Goal: Answer question/provide support

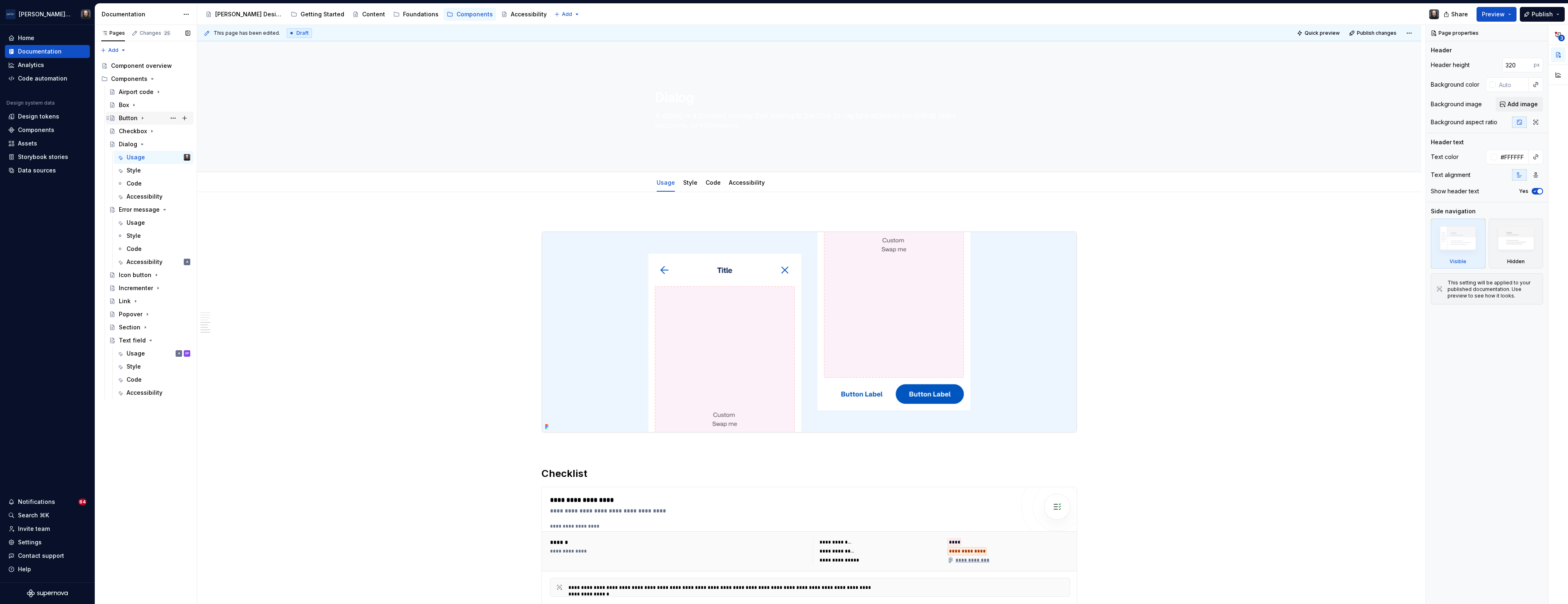
scroll to position [943, 0]
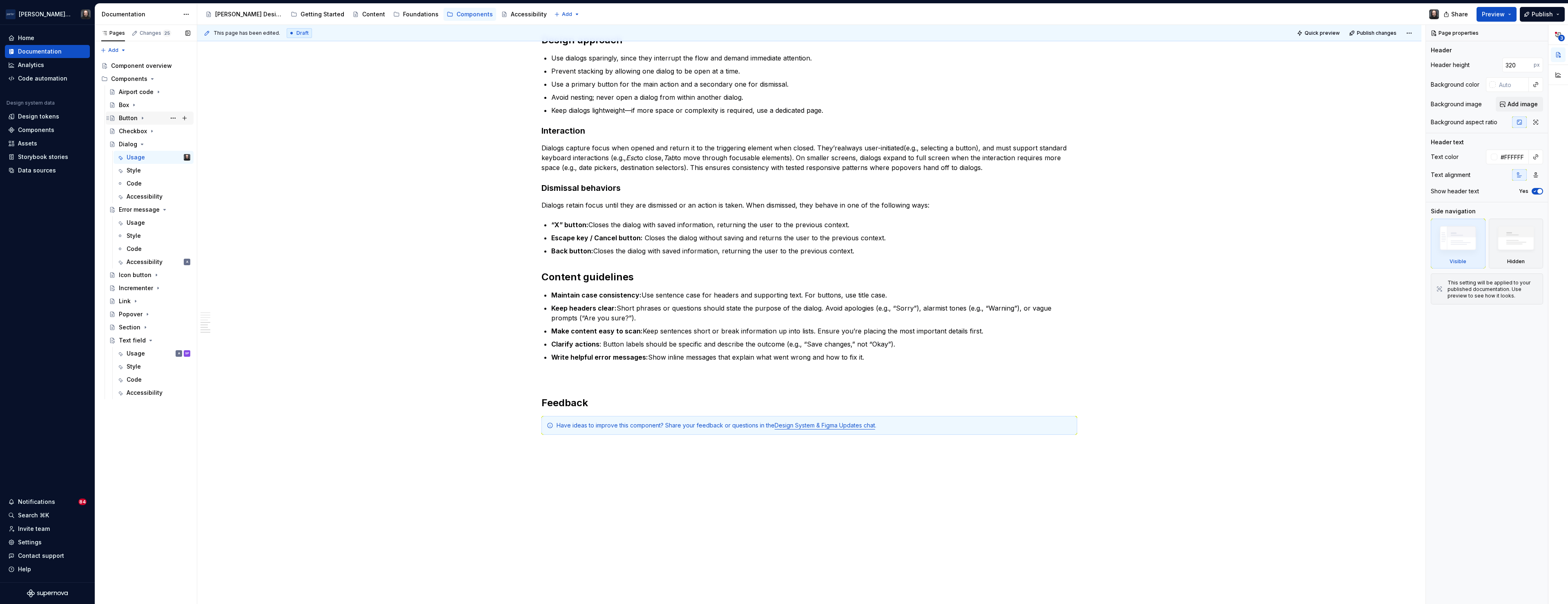
click at [130, 116] on div "Button" at bounding box center [128, 118] width 19 height 8
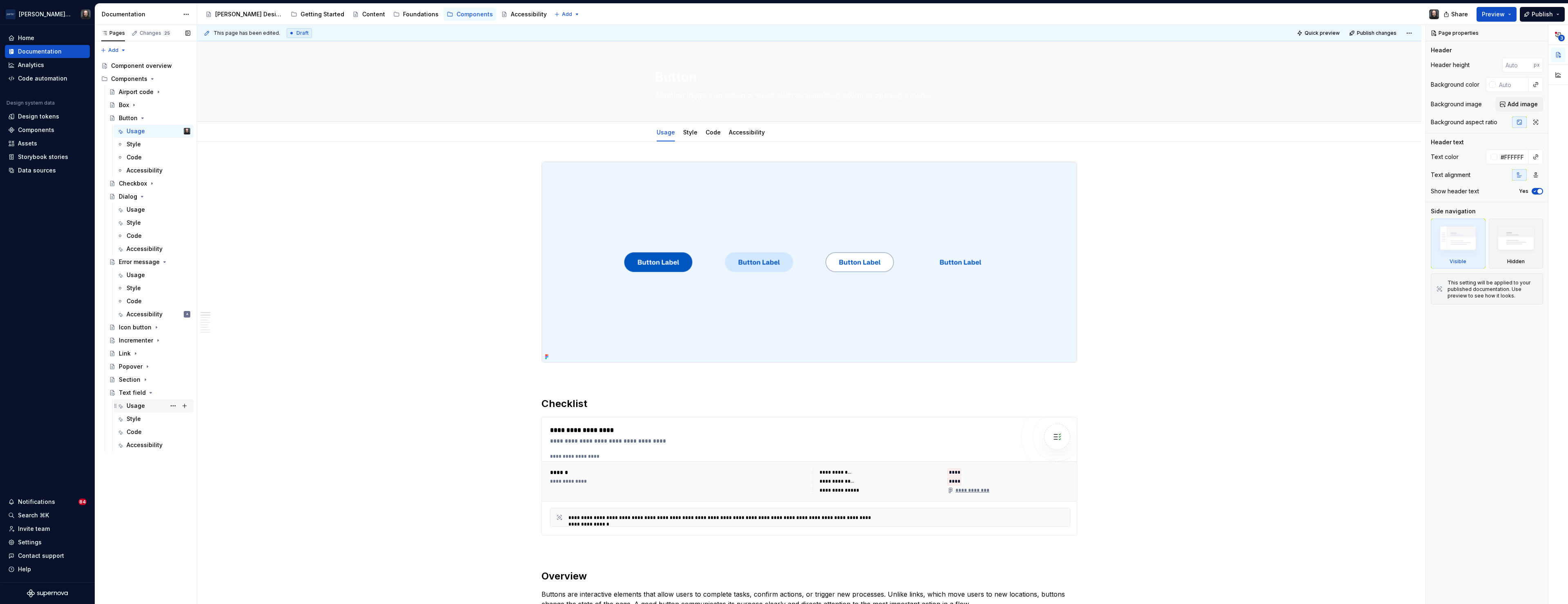
click at [132, 403] on div "Usage" at bounding box center [136, 406] width 18 height 8
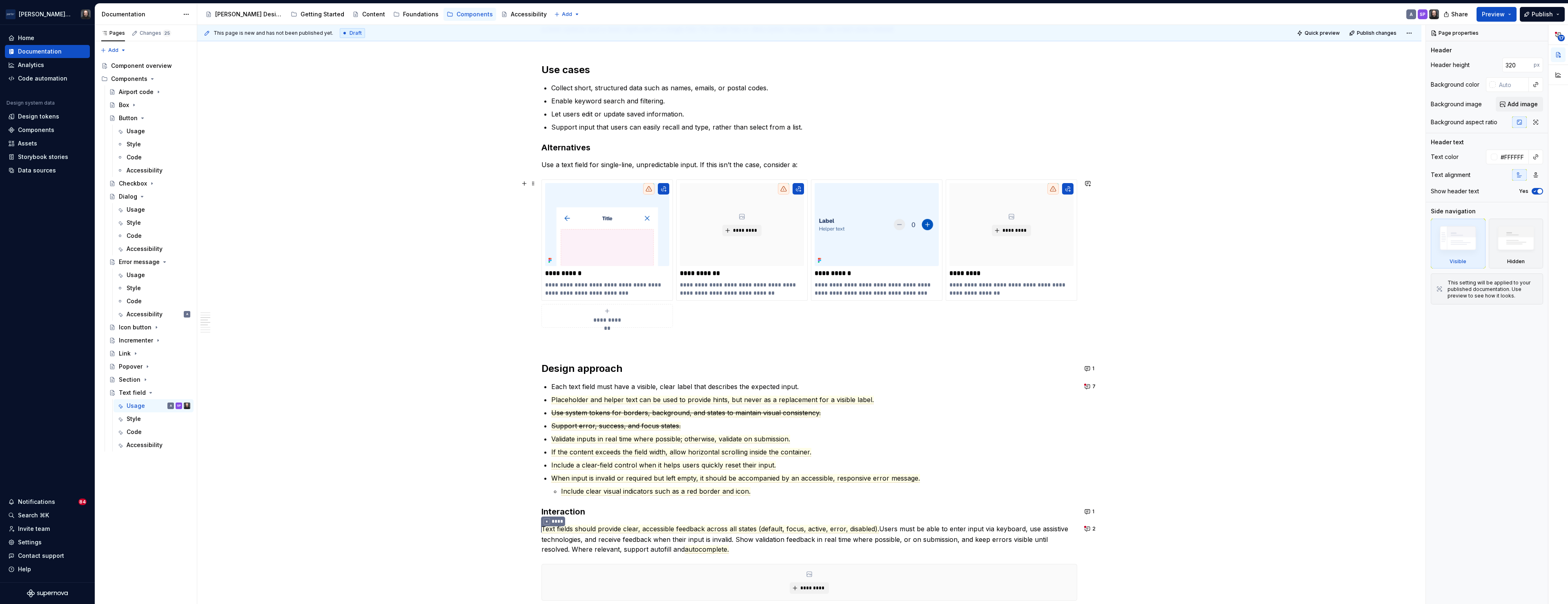
scroll to position [731, 0]
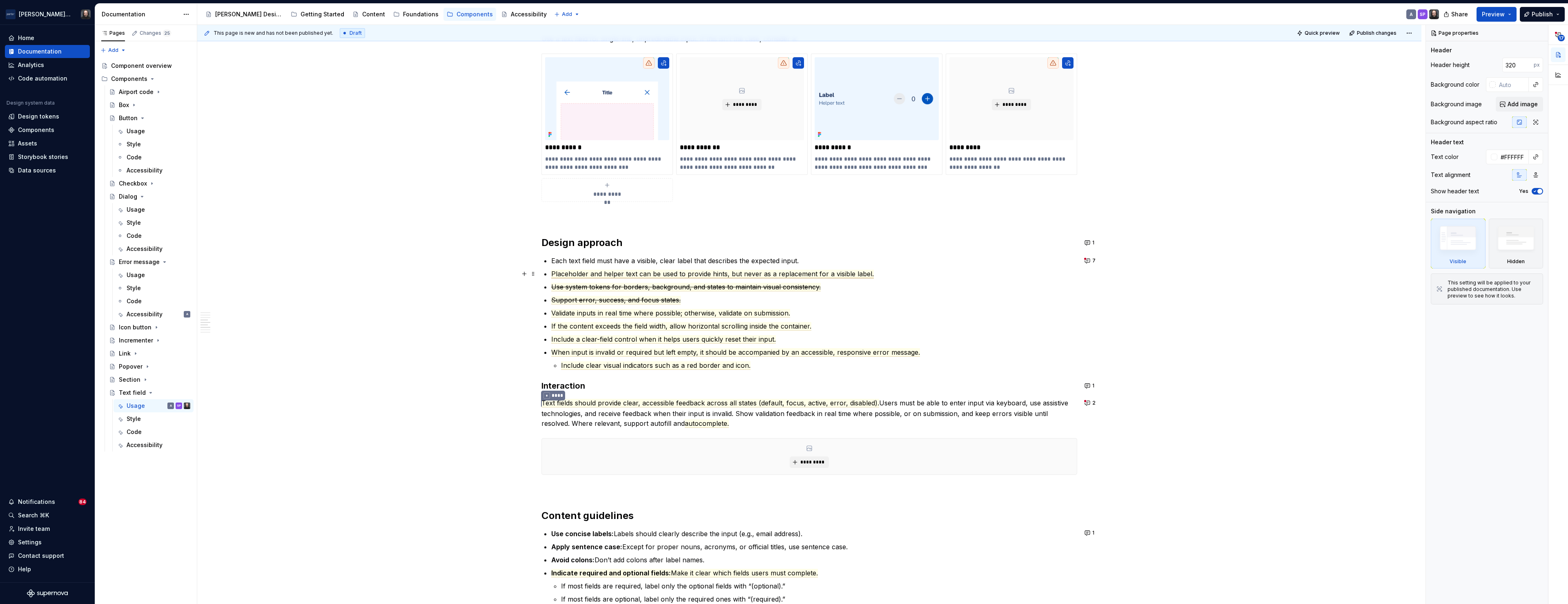
click at [842, 275] on span "Placeholder and helper text can be used to provide hints, but never as a replac…" at bounding box center [712, 274] width 323 height 9
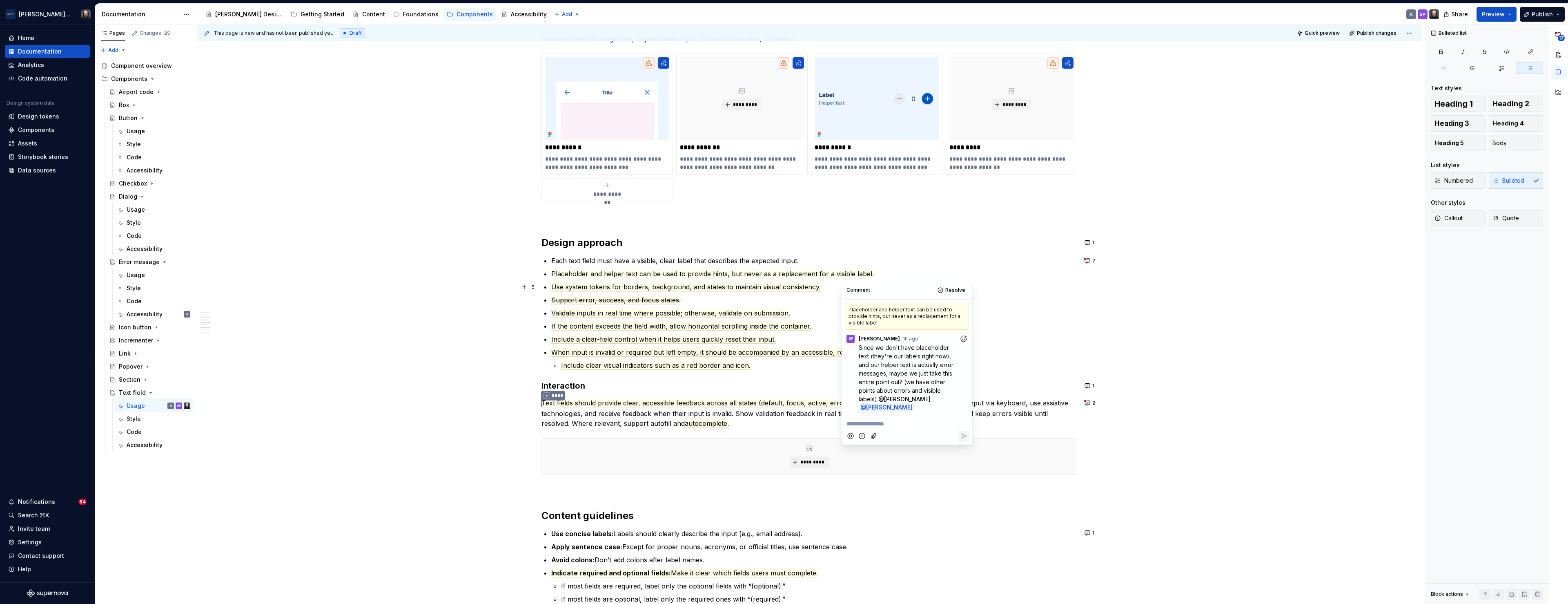
click at [804, 288] on span "Use system tokens for borders, background, and states to maintain visual consis…" at bounding box center [686, 287] width 270 height 9
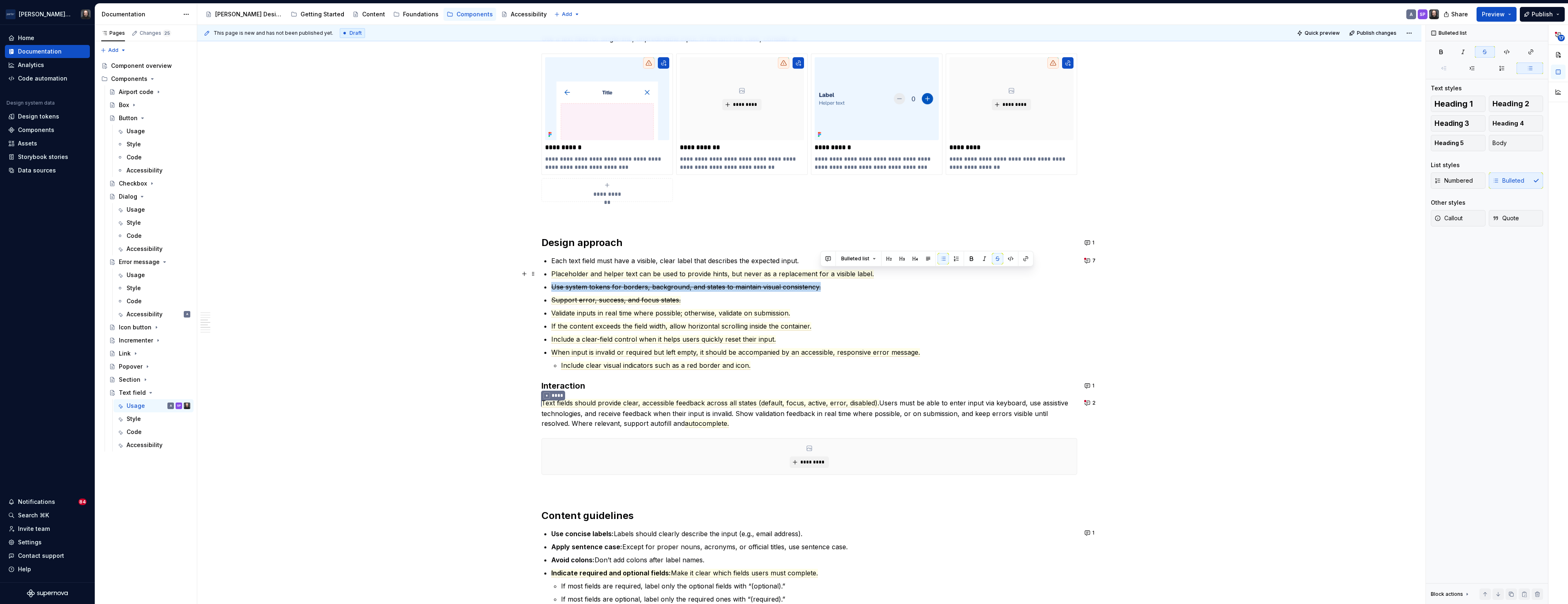
drag, startPoint x: 824, startPoint y: 287, endPoint x: 872, endPoint y: 278, distance: 48.8
click at [872, 278] on ul "Each text field must have a visible, clear label that describes the expected in…" at bounding box center [814, 313] width 526 height 114
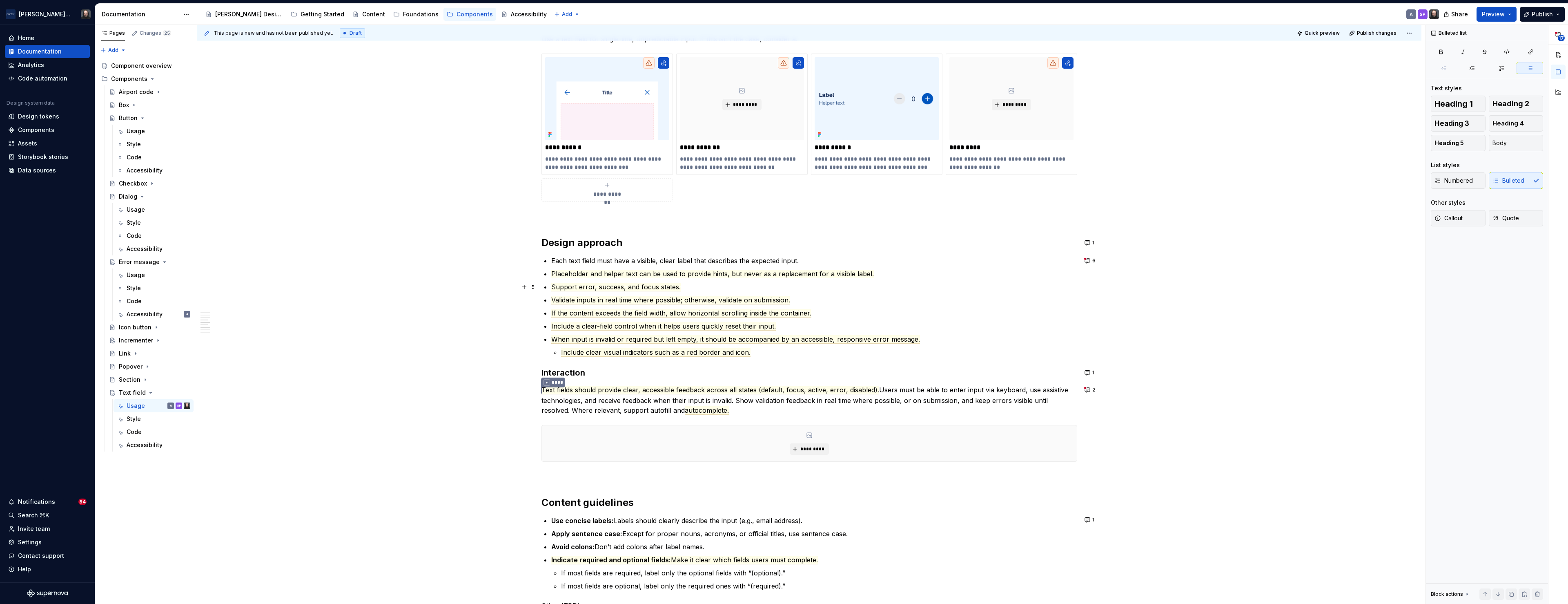
type textarea "*"
click at [664, 288] on span "Support error, success, and focus states." at bounding box center [615, 287] width 129 height 9
click at [617, 299] on span "Validate inputs in real time where possible; otherwise, validate on submission." at bounding box center [670, 300] width 239 height 9
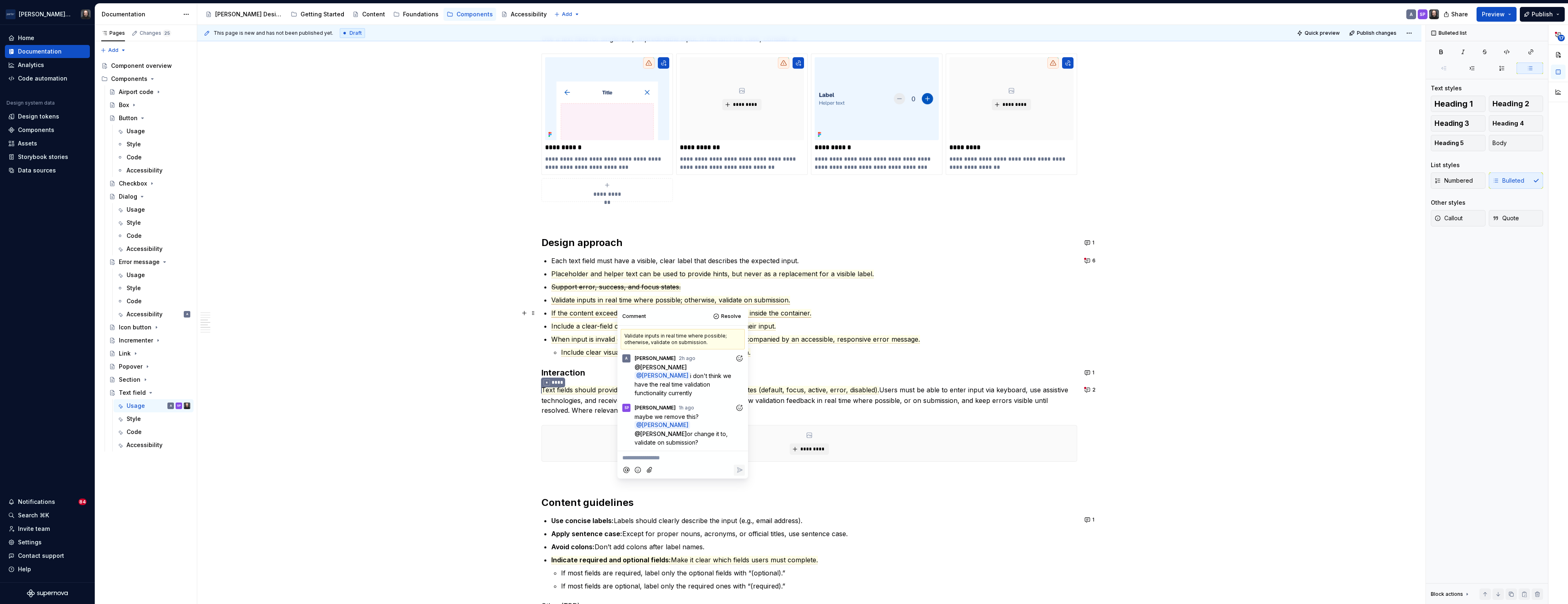
click at [793, 312] on span "If the content exceeds the field width, allow horizontal scrolling inside the c…" at bounding box center [681, 313] width 260 height 9
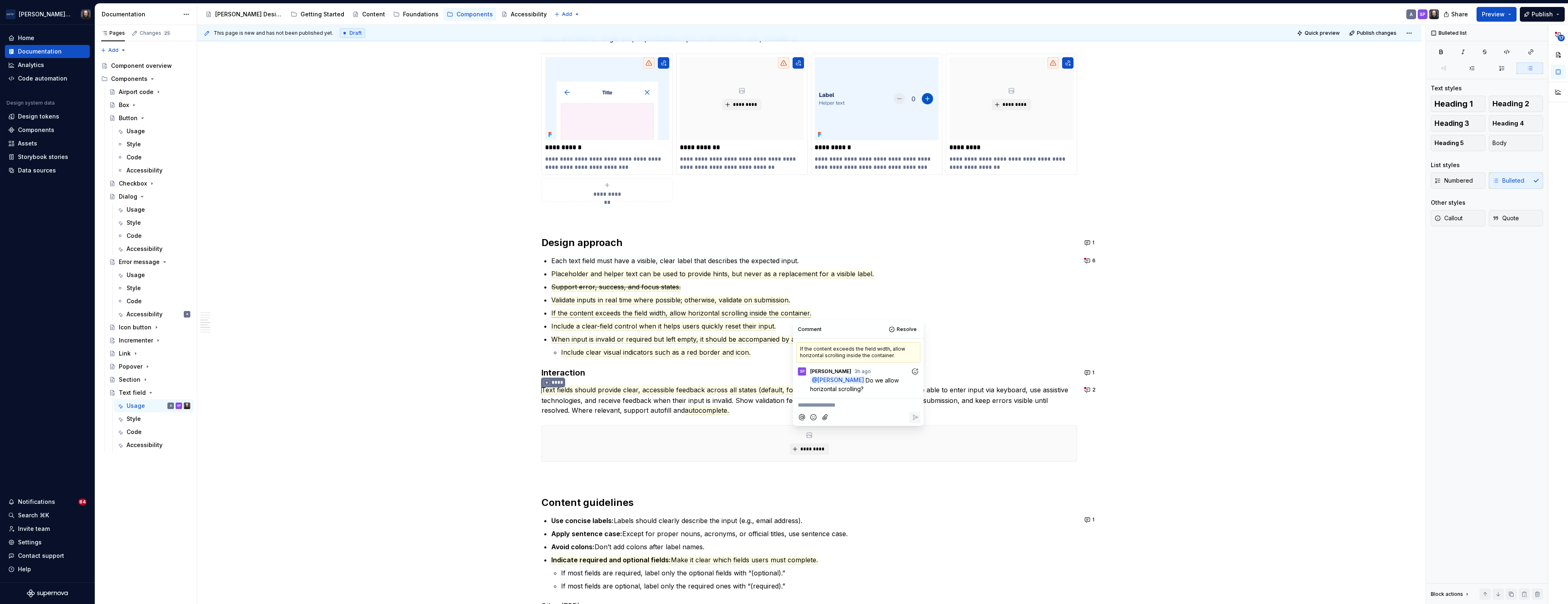
click at [819, 407] on p "**********" at bounding box center [858, 405] width 121 height 9
click at [912, 450] on icon "Reply" at bounding box center [914, 453] width 8 height 8
click at [707, 314] on span "If the content exceeds the field width, allow horizontal scrolling inside the c…" at bounding box center [681, 313] width 260 height 9
click at [684, 327] on span "Include a clear-field control when it helps users quickly reset their input." at bounding box center [663, 326] width 224 height 9
click at [677, 339] on span "When input is invalid or required but left empty, it should be accompanied by a…" at bounding box center [735, 339] width 369 height 9
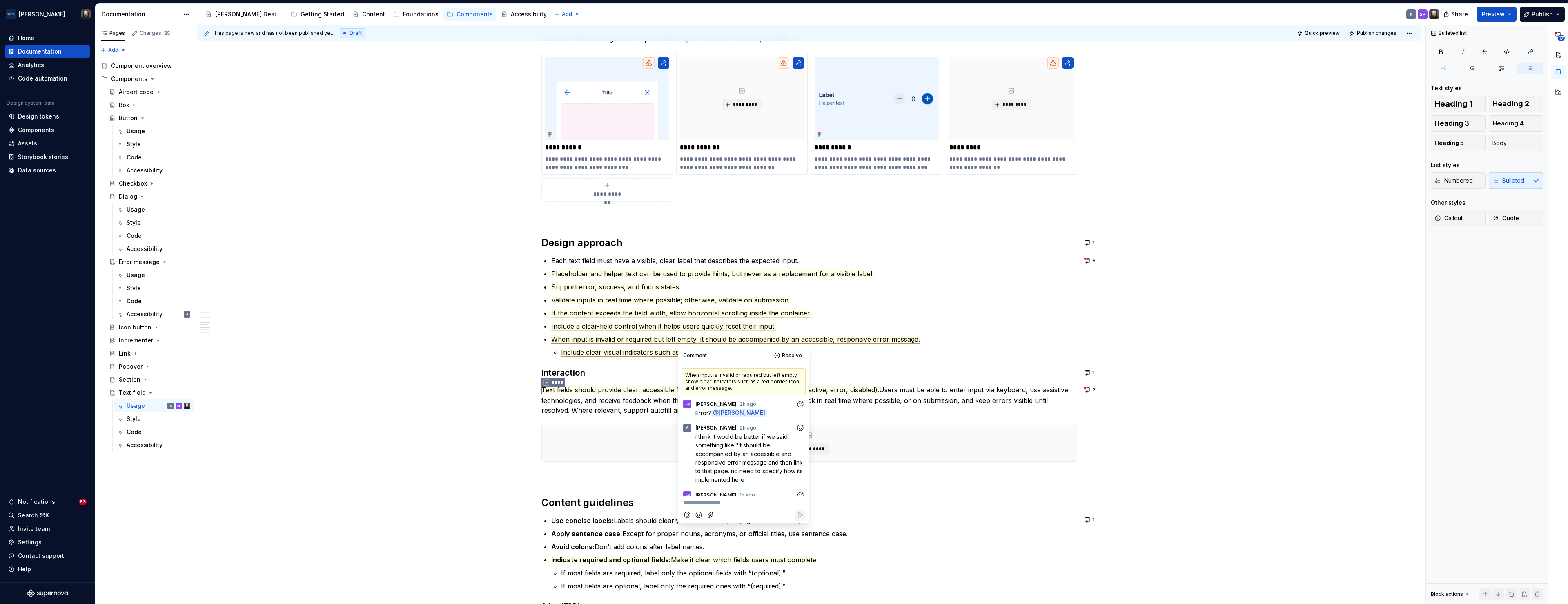
scroll to position [59, 0]
click at [658, 354] on span "Include clear visual indicators such as a red border and icon." at bounding box center [655, 352] width 190 height 9
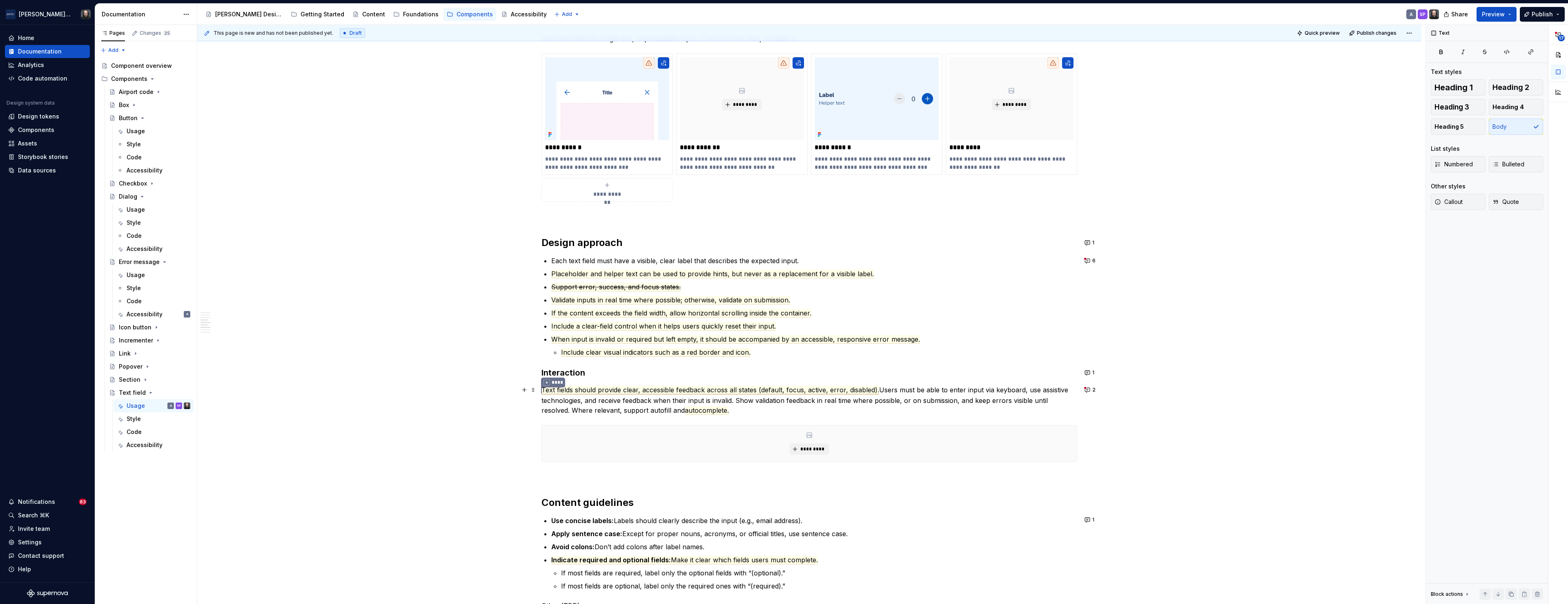
click at [639, 390] on span "Text fields should provide clear, accessible feedback across all states (defaul…" at bounding box center [711, 390] width 338 height 9
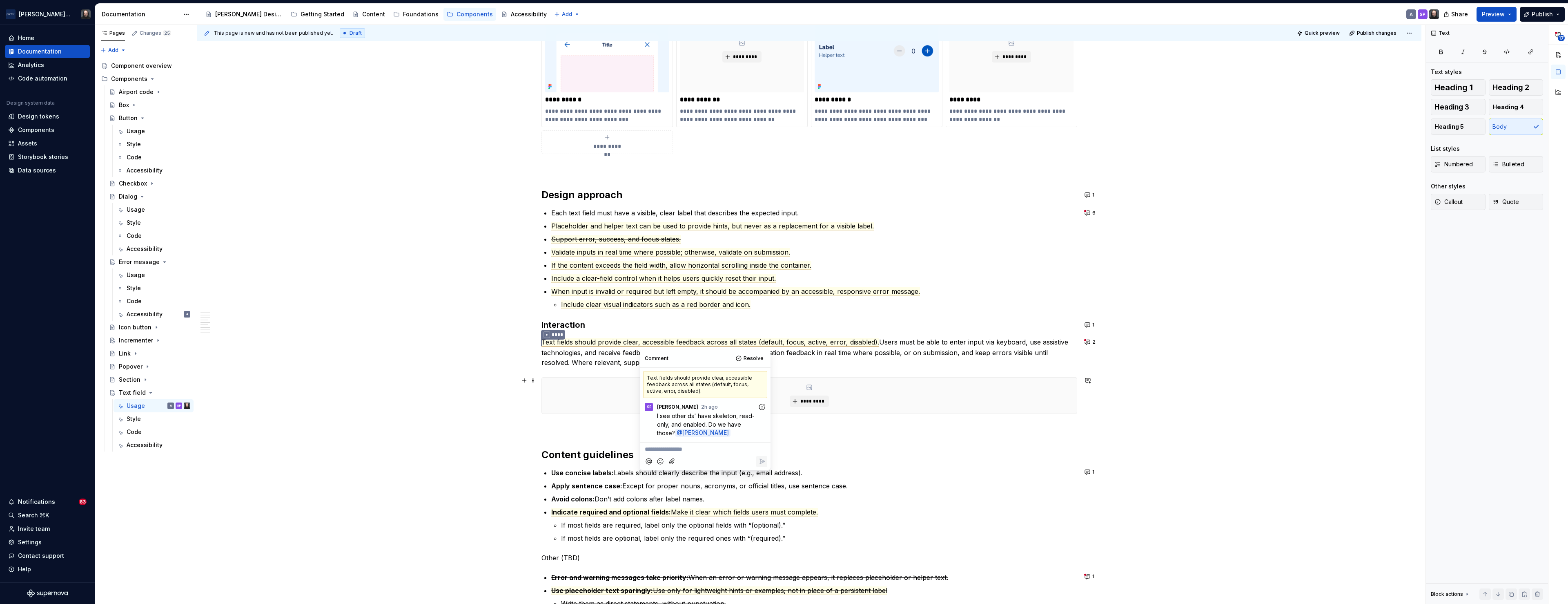
scroll to position [854, 0]
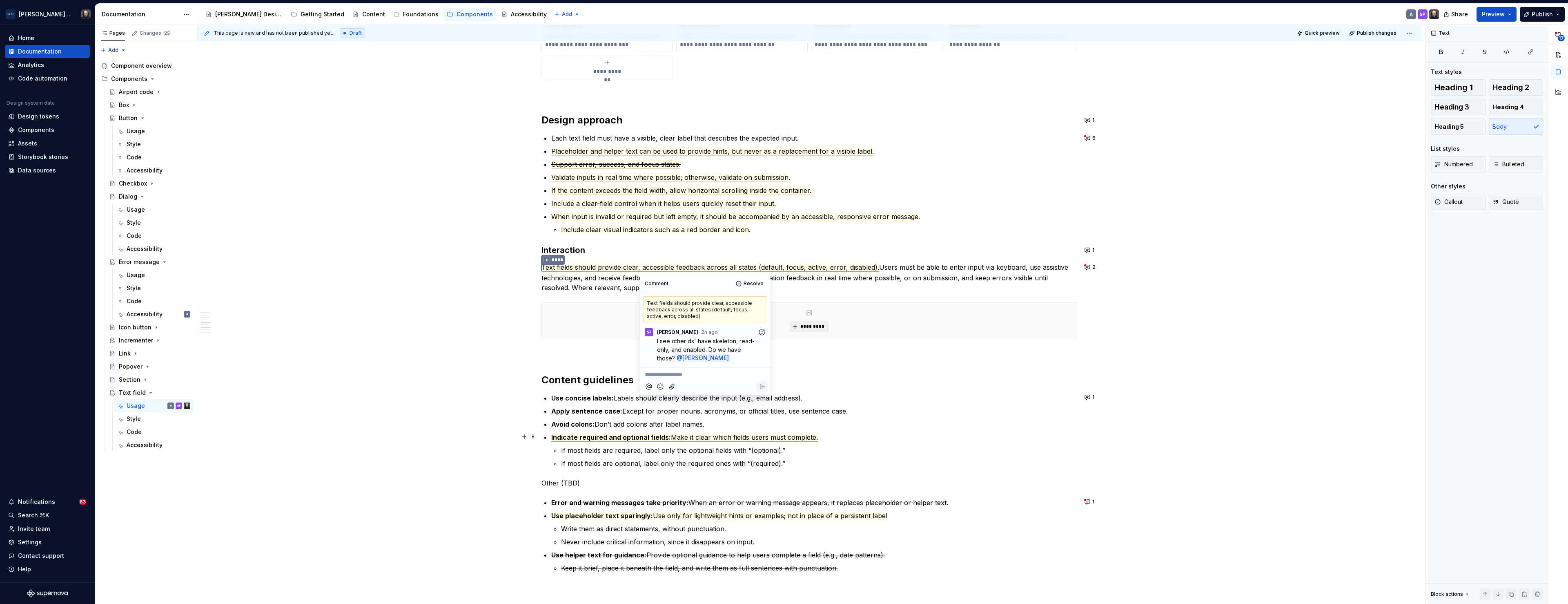
click at [672, 437] on span "Make it clear which fields users must complete." at bounding box center [744, 437] width 147 height 9
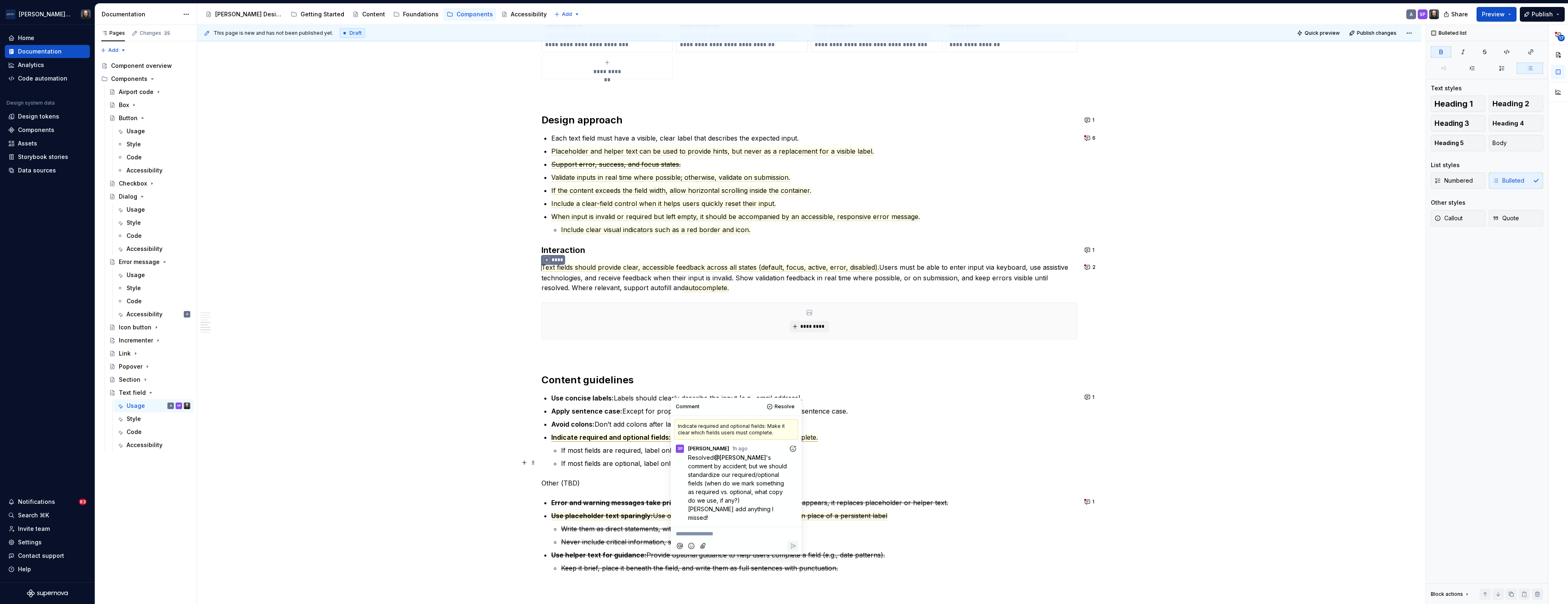
scroll to position [984, 0]
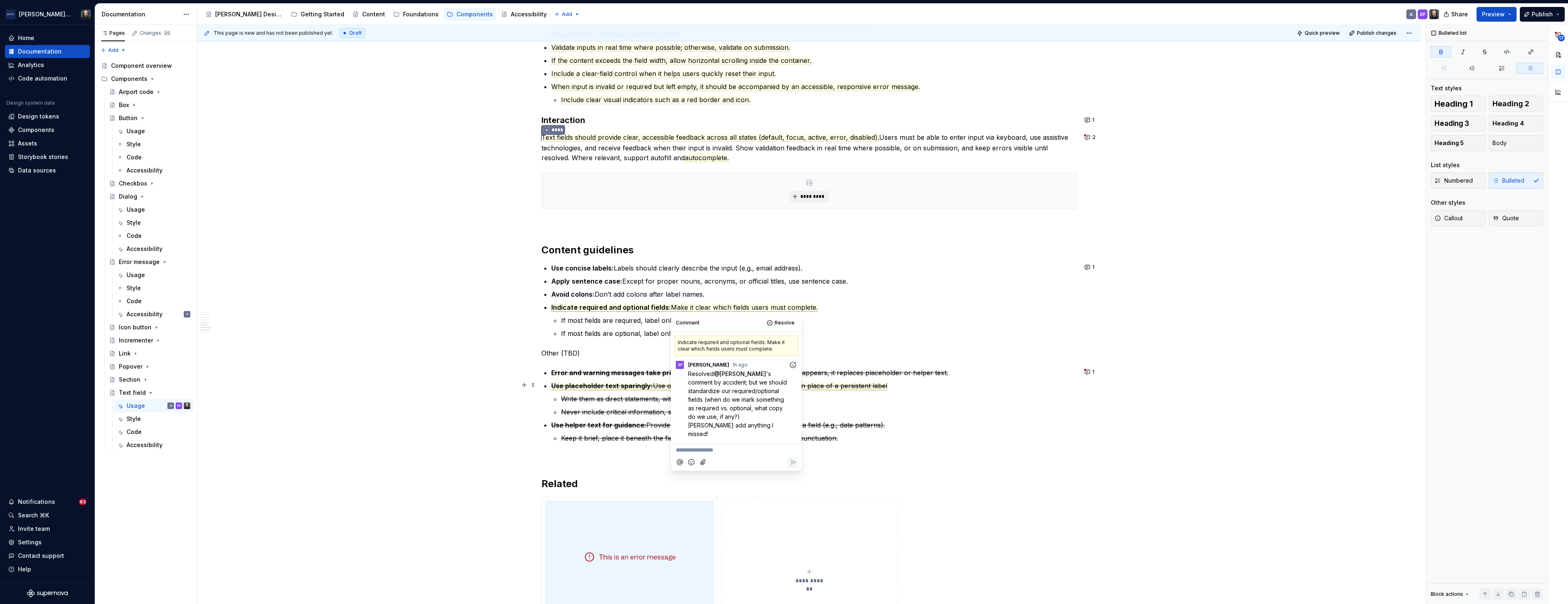
click at [632, 385] on span "Use placeholder text sparingly:" at bounding box center [602, 386] width 102 height 9
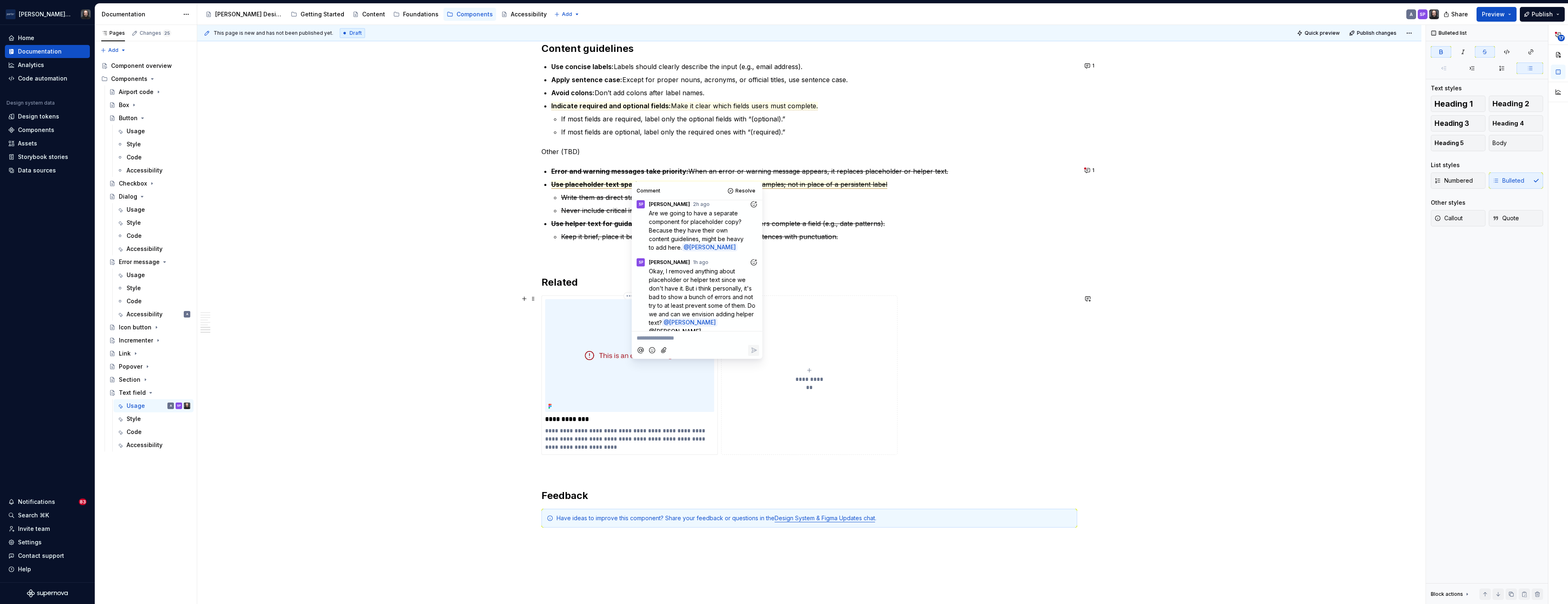
scroll to position [1195, 0]
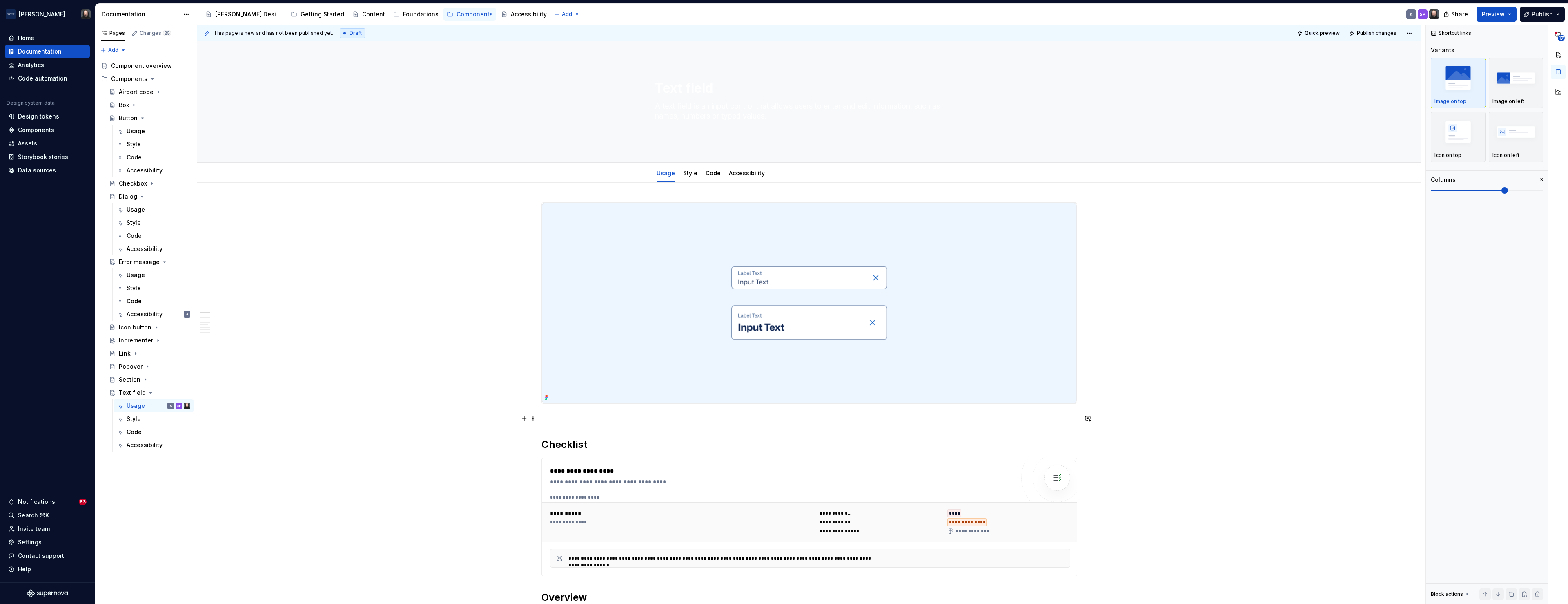
scroll to position [0, 0]
type textarea "*"
